Goal: Purchase product/service

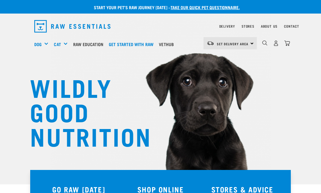
scroll to position [9, 0]
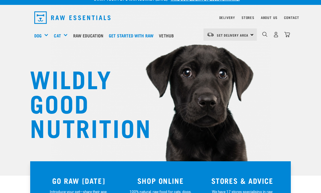
click at [246, 37] on link "Set Delivery Area" at bounding box center [233, 35] width 32 height 9
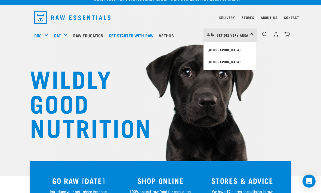
click at [233, 61] on link "[GEOGRAPHIC_DATA]" at bounding box center [229, 62] width 52 height 12
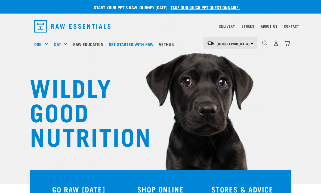
scroll to position [9, 0]
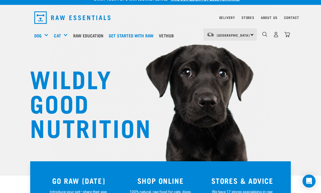
click at [252, 37] on div "South Island North Island South Island" at bounding box center [229, 35] width 53 height 12
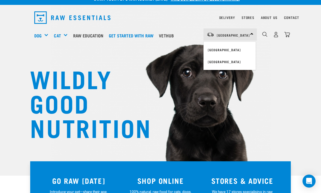
click at [230, 62] on link "[GEOGRAPHIC_DATA]" at bounding box center [229, 62] width 52 height 12
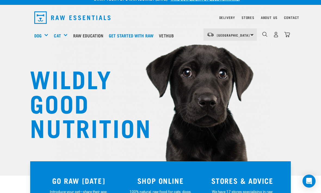
click at [232, 17] on link "Delivery" at bounding box center [227, 18] width 16 height 2
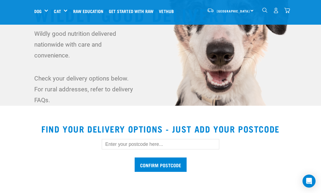
scroll to position [96, 0]
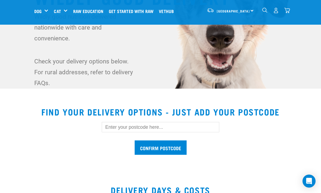
click at [199, 128] on input "text" at bounding box center [160, 127] width 117 height 10
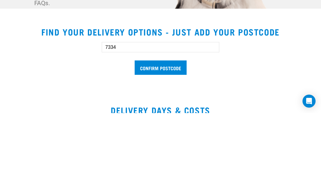
type input "7334"
click at [154, 141] on input "Confirm postcode" at bounding box center [160, 148] width 52 height 14
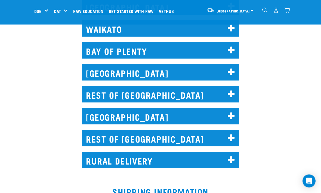
scroll to position [451, 0]
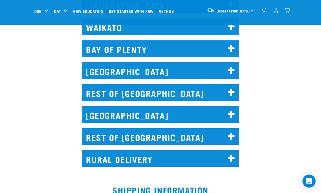
click at [234, 133] on icon at bounding box center [230, 137] width 7 height 9
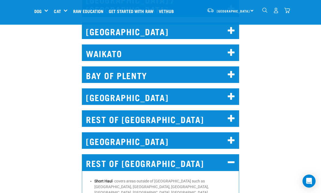
scroll to position [418, 0]
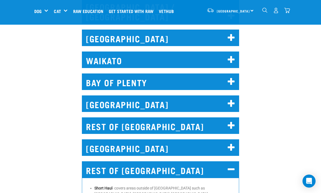
click at [145, 9] on link "Get started with Raw" at bounding box center [132, 11] width 50 height 22
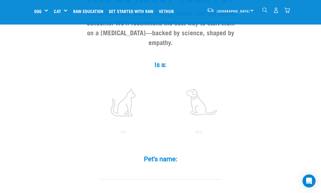
scroll to position [66, 0]
click at [211, 164] on label "Pet's name: *" at bounding box center [160, 160] width 163 height 10
click at [211, 168] on input "Pet's name: *" at bounding box center [160, 174] width 122 height 12
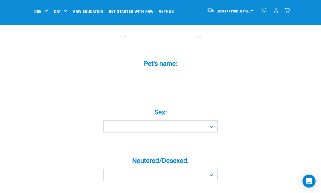
scroll to position [160, 0]
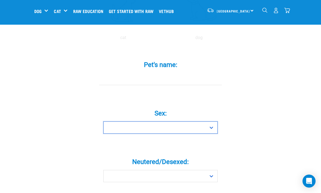
select select "boy"
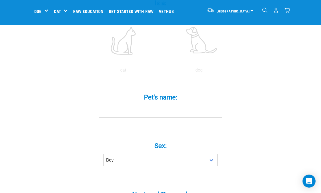
click at [192, 114] on input "Pet's name: *" at bounding box center [160, 112] width 122 height 12
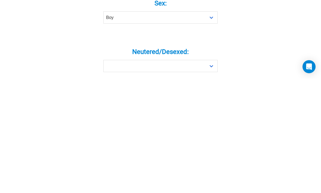
scroll to position [156, 0]
type input "Dougal"
click at [215, 175] on select "Yes No" at bounding box center [160, 181] width 114 height 12
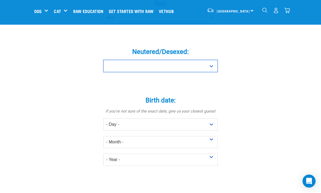
select select "yes"
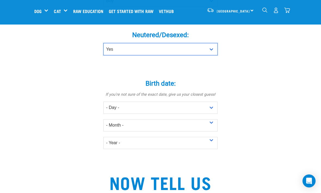
scroll to position [287, 0]
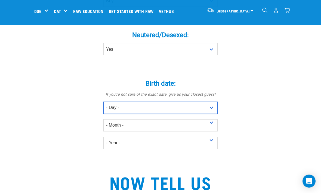
click at [214, 111] on select "- Day - 1 2 3 4 5 6 7 8 9 10 11 12 13 14 15 16 17 18 19 20 21 22 23 24 25 26 27" at bounding box center [160, 108] width 114 height 12
select select "5"
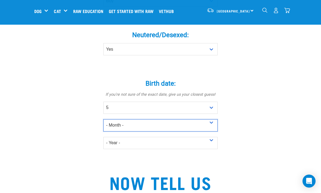
click at [215, 129] on select "- Month - January February March April May June July August September October N…" at bounding box center [160, 126] width 114 height 12
select select "December"
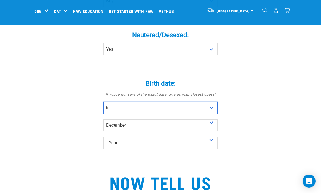
click at [214, 114] on select "- Day - 1 2 3 4 5 6 7 8 9 10 11 12 13 14 15 16 17 18 19 20 21 22 23 24 25 26 27" at bounding box center [160, 108] width 114 height 12
select select "6"
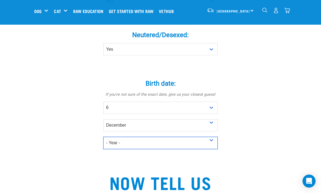
click at [211, 146] on select "- Year - 2025 2024 2023 2022 2021 2020 2019 2018 2017 2016 2015 2014 2013 2012" at bounding box center [160, 143] width 114 height 12
select select "2019"
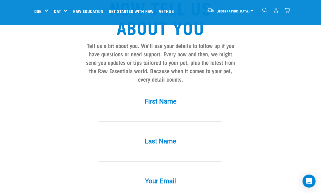
scroll to position [462, 0]
click at [110, 122] on input "First Name *" at bounding box center [160, 116] width 122 height 12
click at [116, 118] on input "First Name *" at bounding box center [160, 116] width 122 height 12
click at [117, 122] on input "First Name *" at bounding box center [160, 116] width 122 height 12
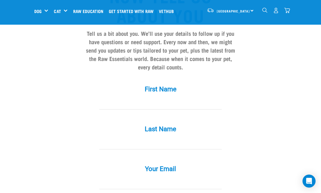
scroll to position [492, 0]
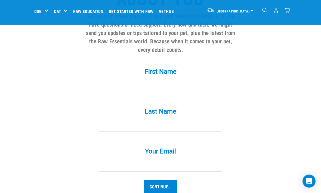
click at [196, 92] on input "First Name *" at bounding box center [160, 86] width 122 height 12
type input "Jan"
click at [114, 130] on input "Last Name *" at bounding box center [160, 126] width 122 height 12
click at [144, 129] on input "Last Name *" at bounding box center [160, 126] width 122 height 12
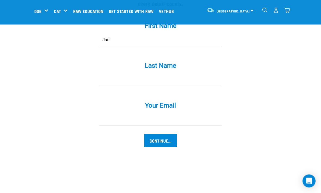
scroll to position [537, 0]
click at [204, 87] on input "Last Name *" at bounding box center [160, 81] width 122 height 12
click at [215, 87] on input "Last Name *" at bounding box center [160, 81] width 122 height 12
click at [196, 111] on label "Your Email *" at bounding box center [160, 107] width 163 height 10
click at [196, 115] on input "Your Email *" at bounding box center [160, 121] width 122 height 12
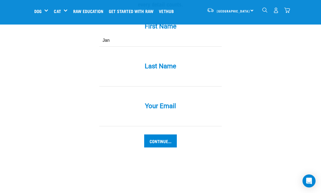
click at [206, 127] on input "Your Email *" at bounding box center [160, 121] width 122 height 12
click at [212, 119] on input "Your Email *" at bounding box center [160, 121] width 122 height 12
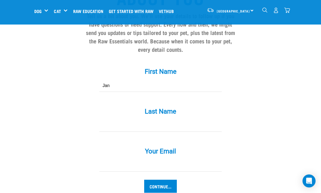
scroll to position [491, 0]
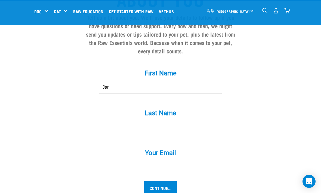
click at [102, 131] on input "Last Name *" at bounding box center [160, 127] width 122 height 12
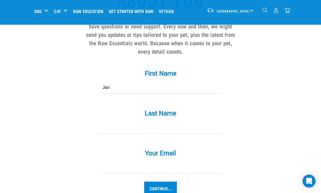
scroll to position [149, 0]
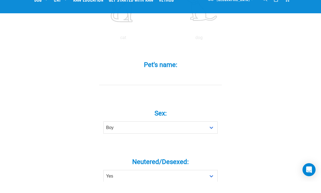
click at [117, 87] on input "Pet's name: *" at bounding box center [160, 91] width 122 height 12
click at [223, 94] on div "Pet's name: *" at bounding box center [160, 85] width 163 height 40
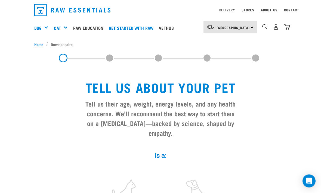
scroll to position [21, 0]
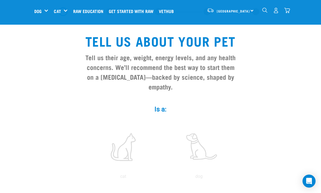
click at [0, 0] on div "Mixes & Minces" at bounding box center [0, 0] width 0 height 0
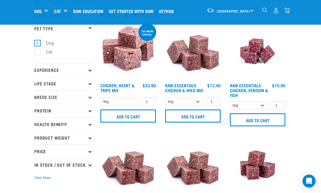
scroll to position [19, 0]
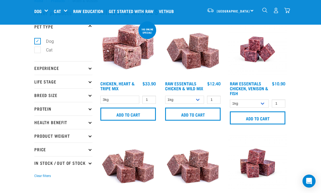
click at [38, 80] on p "Life Stage" at bounding box center [63, 82] width 58 height 14
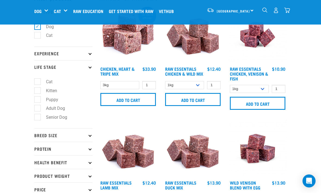
scroll to position [33, 0]
click at [37, 109] on label "Adult Dog" at bounding box center [52, 108] width 30 height 7
click at [37, 109] on input "Adult Dog" at bounding box center [36, 108] width 4 height 4
checkbox input "true"
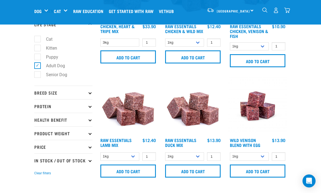
scroll to position [78, 0]
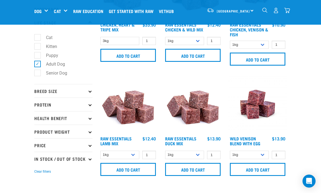
click at [40, 95] on p "Breed Size" at bounding box center [63, 91] width 58 height 14
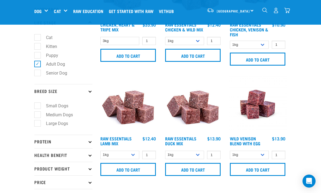
click at [37, 107] on label "Small Dogs" at bounding box center [53, 106] width 33 height 7
click at [36, 107] on input "Small Dogs" at bounding box center [36, 105] width 4 height 4
checkbox input "true"
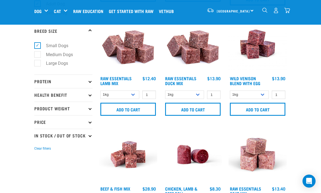
scroll to position [151, 0]
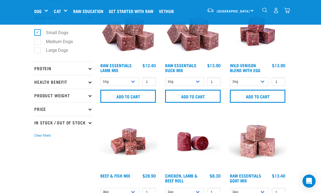
click at [34, 80] on p "Health Benefit" at bounding box center [63, 82] width 58 height 14
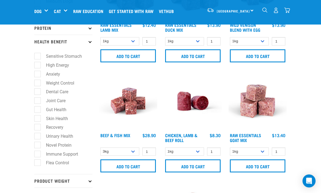
scroll to position [192, 0]
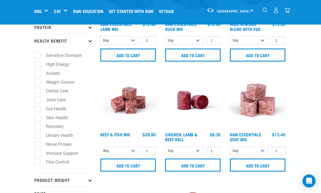
click at [37, 118] on label "Skin Health" at bounding box center [53, 118] width 33 height 7
click at [36, 118] on input "Skin Health" at bounding box center [36, 117] width 4 height 4
checkbox input "true"
click at [37, 79] on label "Weight Control" at bounding box center [56, 82] width 39 height 7
click at [37, 80] on input "Weight Control" at bounding box center [36, 82] width 4 height 4
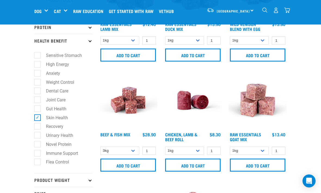
checkbox input "true"
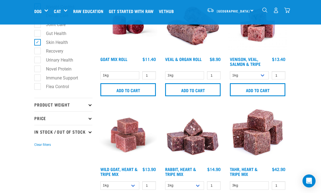
click at [37, 102] on p "Product Weight" at bounding box center [63, 105] width 58 height 14
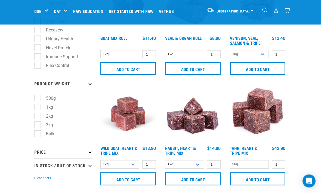
scroll to position [289, 0]
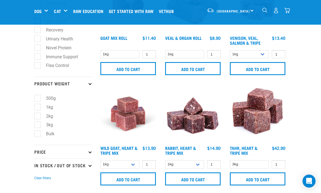
click at [33, 133] on div "× Filter products Pet Type Dog Cat Experience New Raw Feeder Experienced Raw Fe…" at bounding box center [63, 139] width 65 height 818
click at [39, 134] on label "Bulk" at bounding box center [46, 134] width 19 height 7
click at [38, 134] on input "Bulk" at bounding box center [36, 134] width 4 height 4
checkbox input "true"
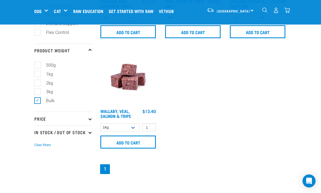
scroll to position [322, 0]
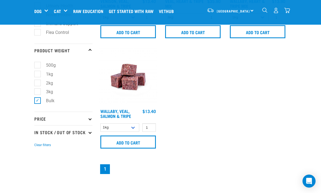
click at [36, 122] on p "Price" at bounding box center [63, 119] width 58 height 14
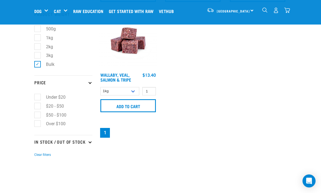
scroll to position [359, 0]
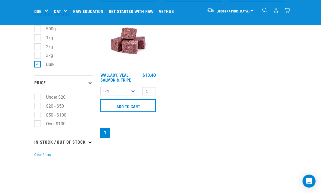
click at [37, 145] on p "In Stock / Out Of Stock" at bounding box center [63, 142] width 58 height 14
click at [37, 160] on label "In Stock" at bounding box center [50, 157] width 26 height 7
click at [35, 158] on input "In Stock" at bounding box center [36, 156] width 4 height 4
checkbox input "true"
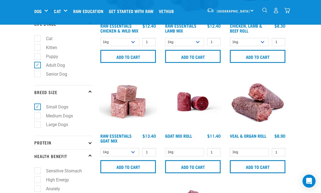
scroll to position [77, 0]
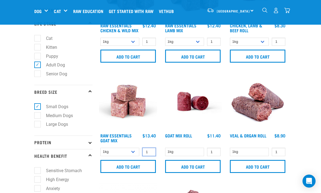
click at [145, 157] on input "1" at bounding box center [149, 152] width 14 height 8
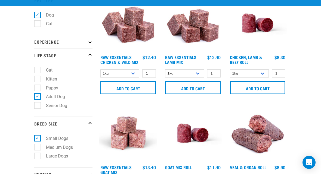
scroll to position [27, 0]
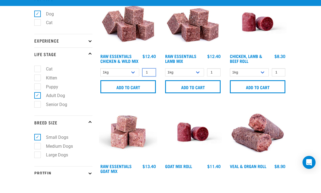
click at [147, 87] on input "1" at bounding box center [149, 91] width 14 height 8
click at [132, 87] on select "1kg 3kg Bulk (10kg)" at bounding box center [119, 91] width 39 height 8
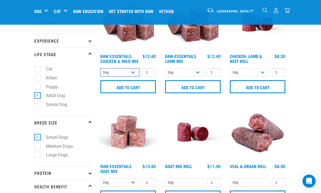
select select "14881"
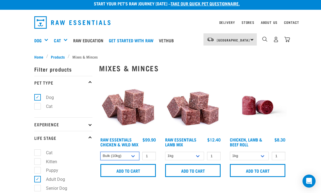
scroll to position [0, 0]
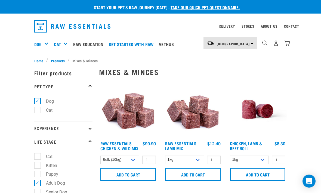
click at [86, 44] on link "Raw Education" at bounding box center [90, 44] width 36 height 22
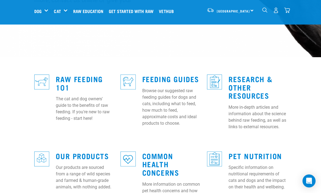
scroll to position [127, 0]
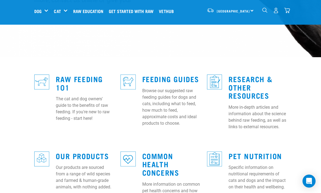
click at [72, 96] on p "The cat and dog owners' guide to the benefits of raw feeding. If you're new to …" at bounding box center [85, 109] width 58 height 26
click at [150, 77] on link "Feeding Guides" at bounding box center [170, 79] width 57 height 4
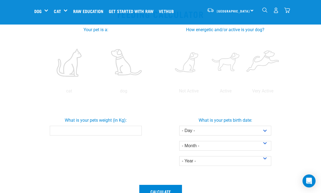
scroll to position [115, 0]
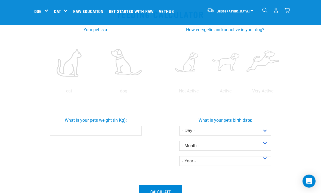
click at [97, 86] on label at bounding box center [123, 63] width 52 height 46
click at [96, 93] on input "radio" at bounding box center [96, 93] width 0 height 0
radio input "true"
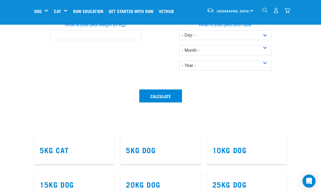
scroll to position [210, 0]
click at [64, 40] on input "What is your pets weight (in Kg):" at bounding box center [96, 36] width 92 height 10
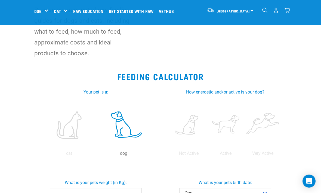
scroll to position [0, 0]
